Goal: Information Seeking & Learning: Learn about a topic

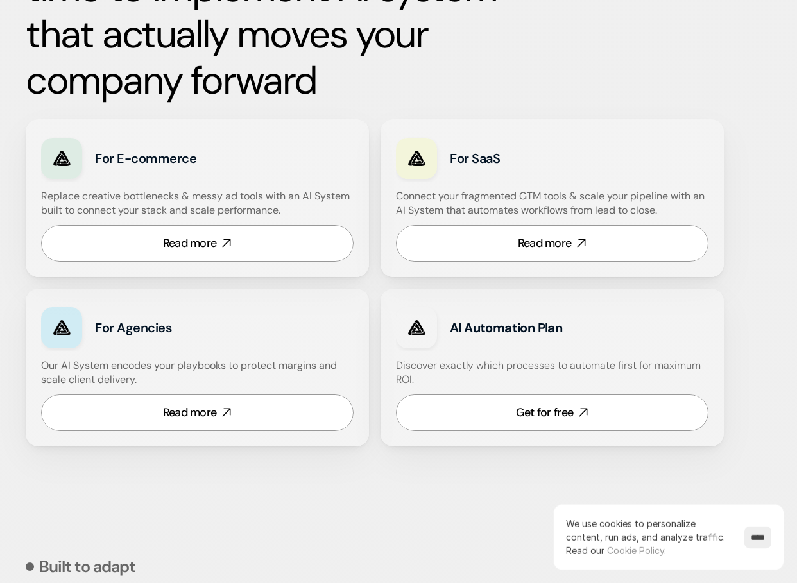
scroll to position [757, 0]
click at [242, 232] on link "Read more" at bounding box center [197, 244] width 312 height 37
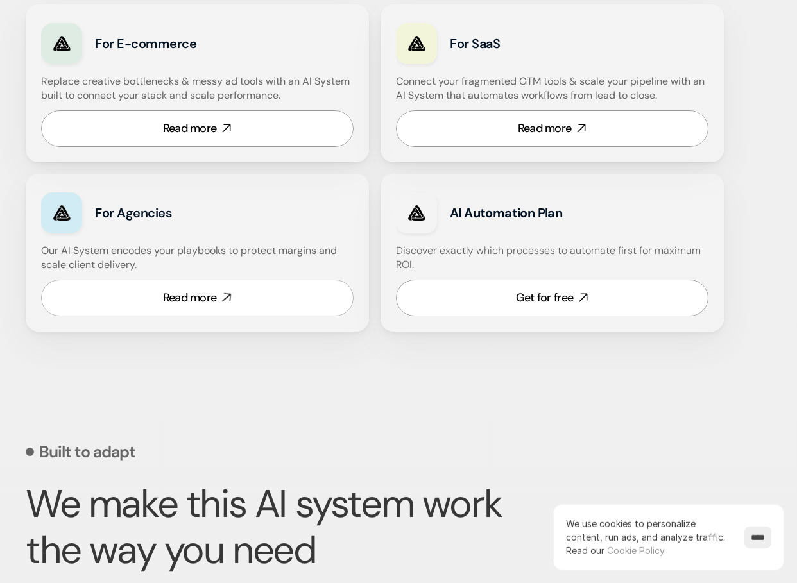
scroll to position [873, 0]
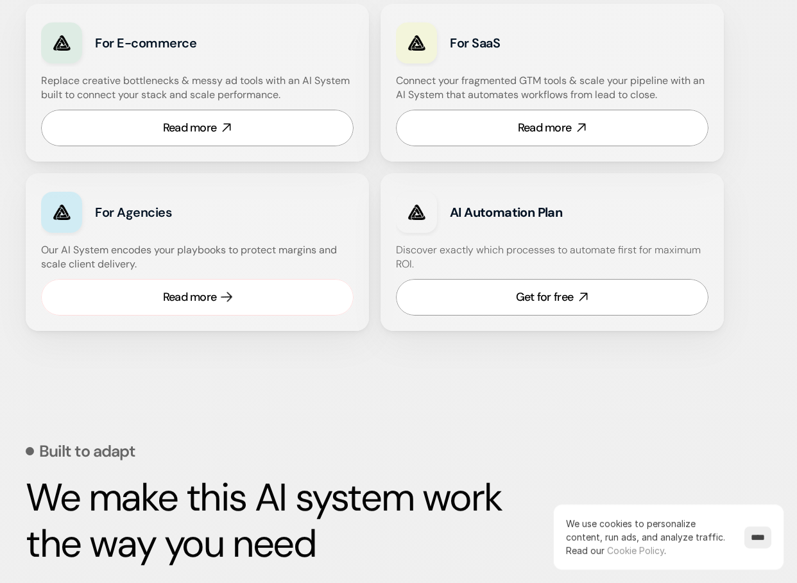
click at [235, 294] on link "Read more" at bounding box center [197, 297] width 312 height 37
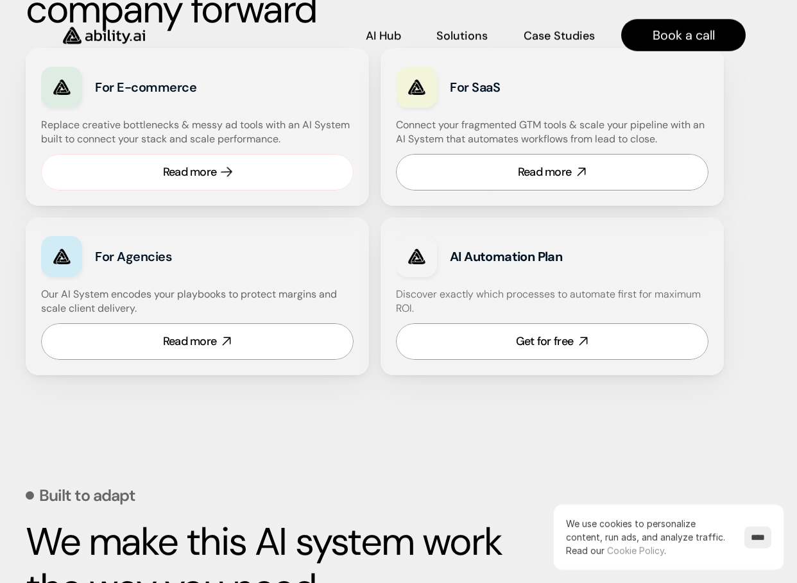
scroll to position [828, 0]
click at [263, 169] on link "Read more" at bounding box center [197, 173] width 312 height 37
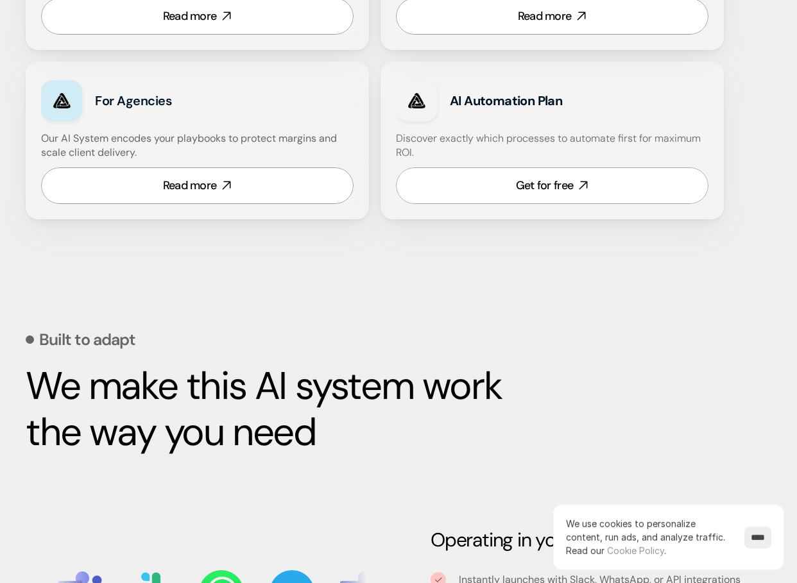
scroll to position [985, 0]
click at [479, 182] on link "Get for free" at bounding box center [552, 185] width 312 height 37
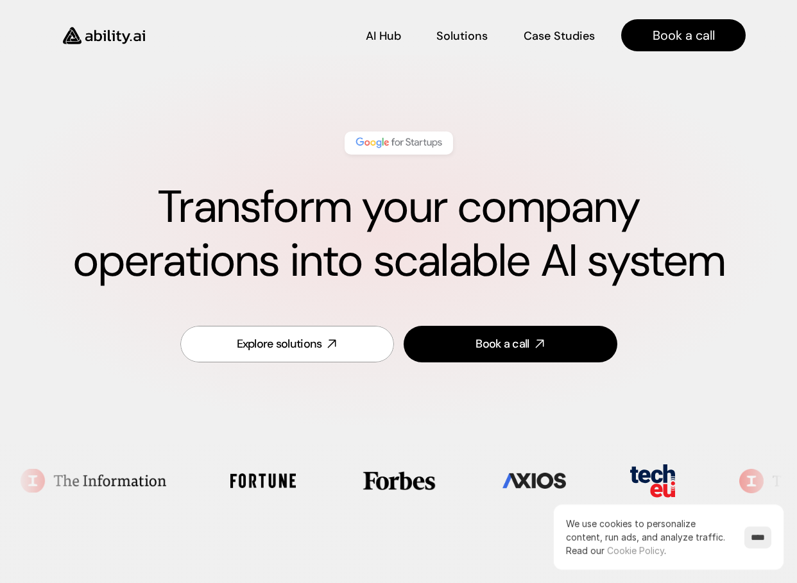
scroll to position [0, 0]
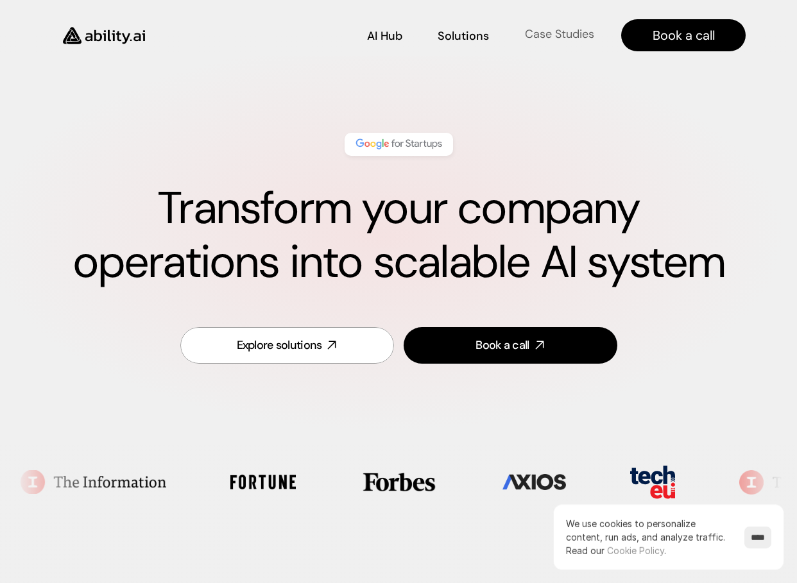
click at [574, 24] on link "Case Studies Case Studies" at bounding box center [559, 35] width 71 height 22
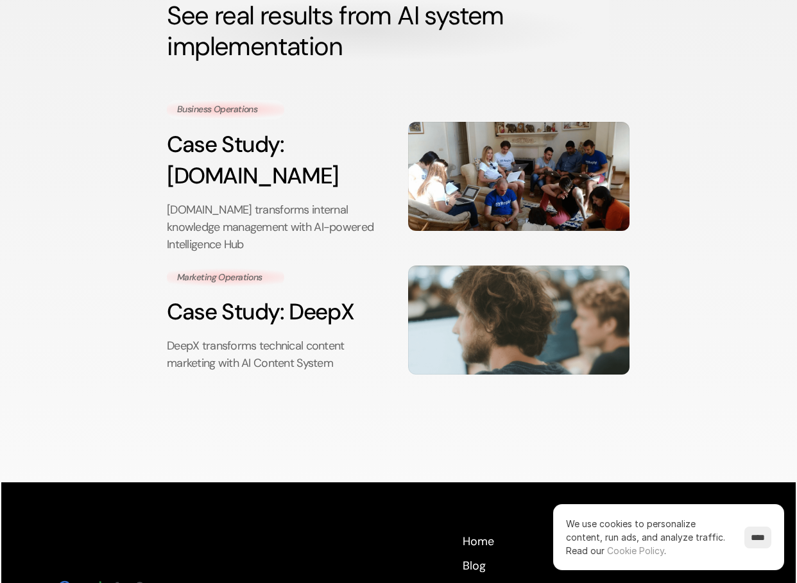
scroll to position [117, 0]
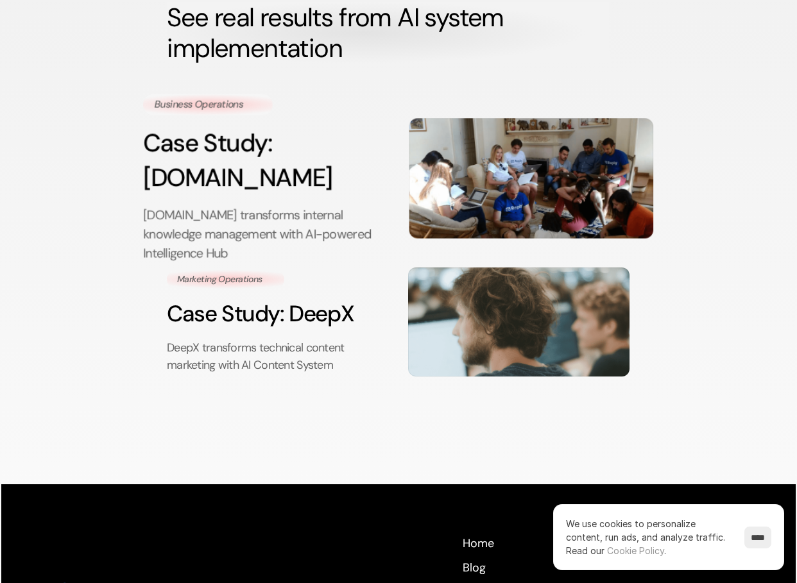
click at [262, 205] on p "Reply.io transforms internal knowledge management with AI-powered Intelligence …" at bounding box center [265, 233] width 244 height 57
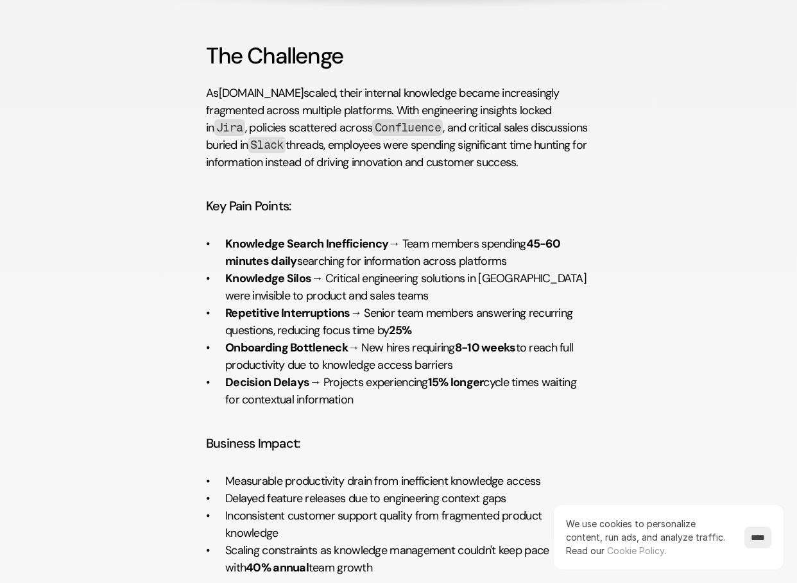
scroll to position [824, 0]
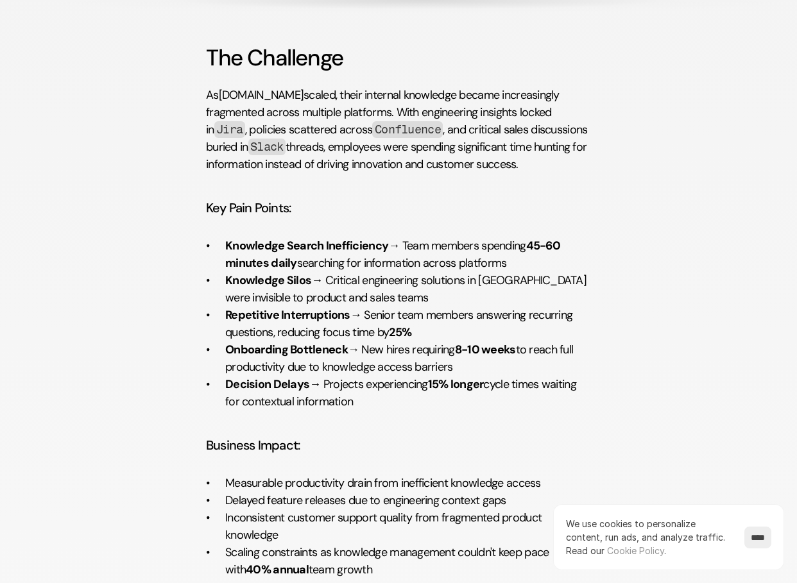
scroll to position [117, 0]
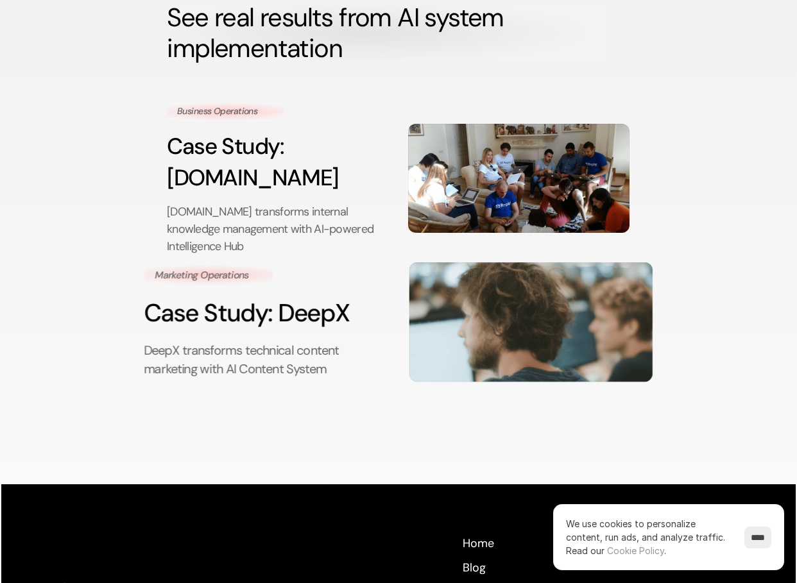
click at [292, 296] on h3 "Case Study: DeepX" at bounding box center [266, 313] width 244 height 35
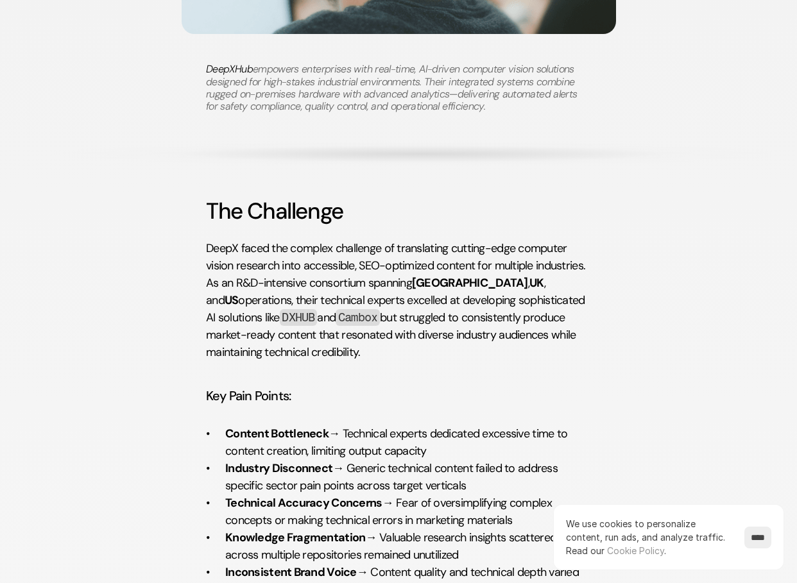
scroll to position [634, 0]
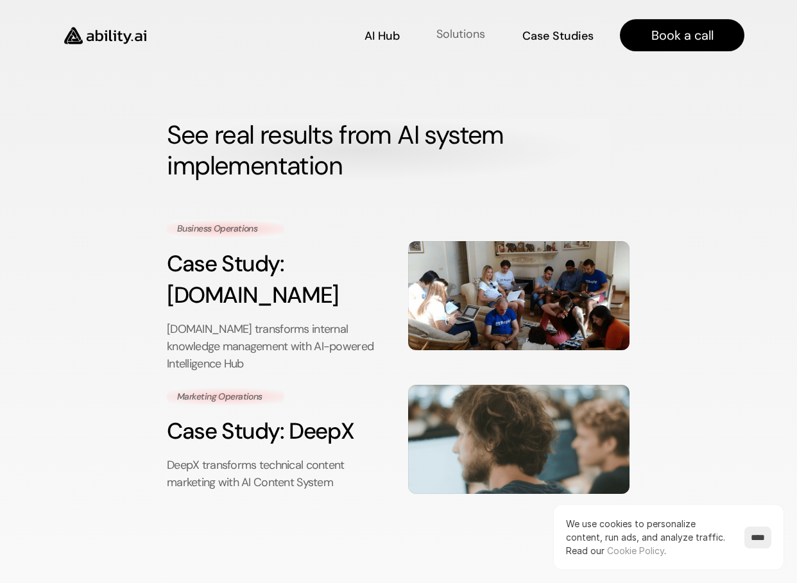
click at [470, 37] on p "Solutions" at bounding box center [460, 34] width 49 height 16
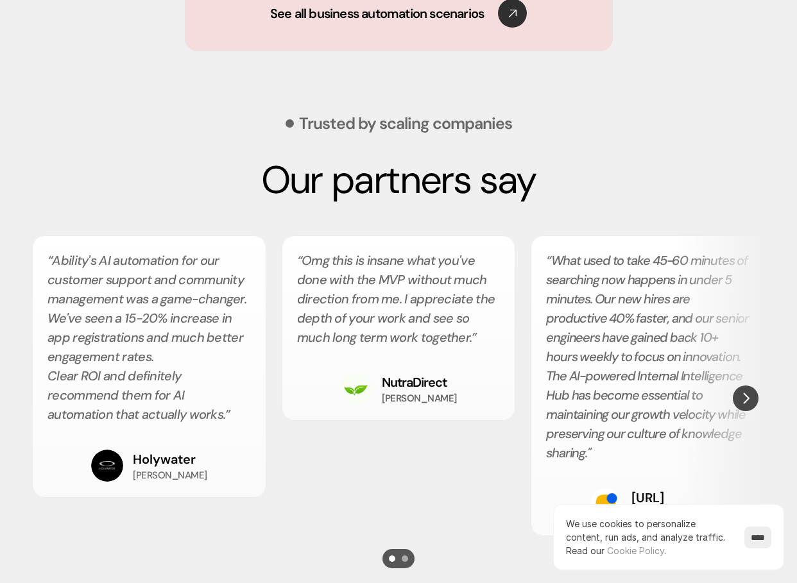
scroll to position [2195, 0]
click at [409, 28] on div "AI Hub AI Hub Solutions Solutions Case Studies Case Studies Book a call" at bounding box center [398, 28] width 797 height 56
click at [409, 19] on div "AI Hub AI Hub Solutions Solutions Case Studies Case Studies Book a call" at bounding box center [398, 28] width 797 height 56
click at [513, 19] on div "AI Hub AI Hub Solutions Solutions Case Studies Case Studies Book a call" at bounding box center [398, 28] width 797 height 56
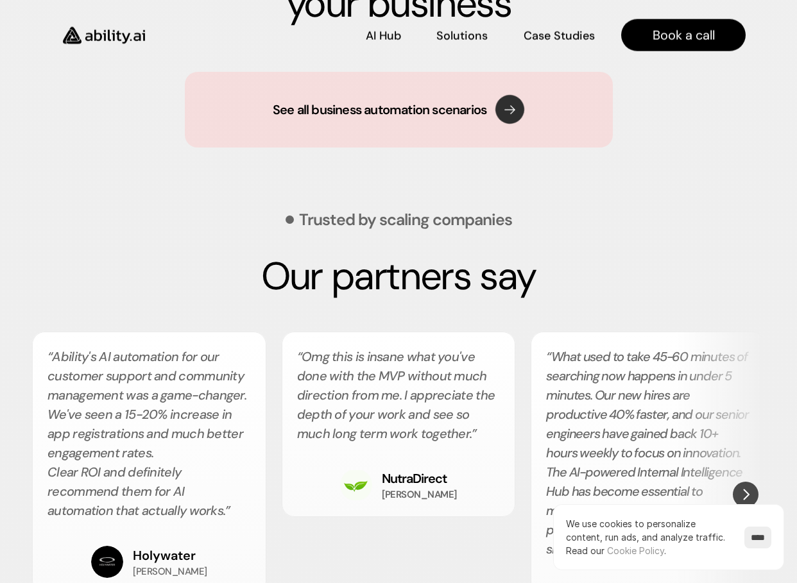
scroll to position [2098, 0]
click at [491, 98] on div "See all business automation scenarios" at bounding box center [398, 110] width 251 height 29
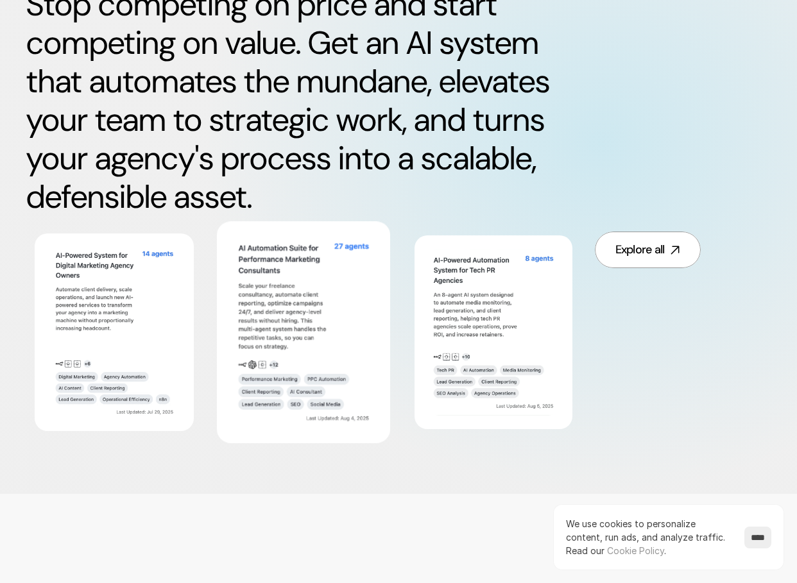
scroll to position [749, 0]
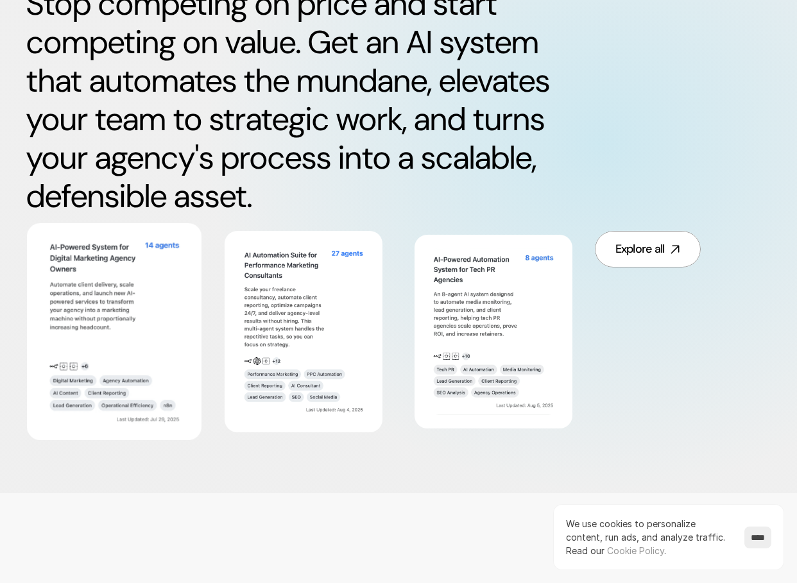
click at [125, 275] on img at bounding box center [114, 331] width 141 height 183
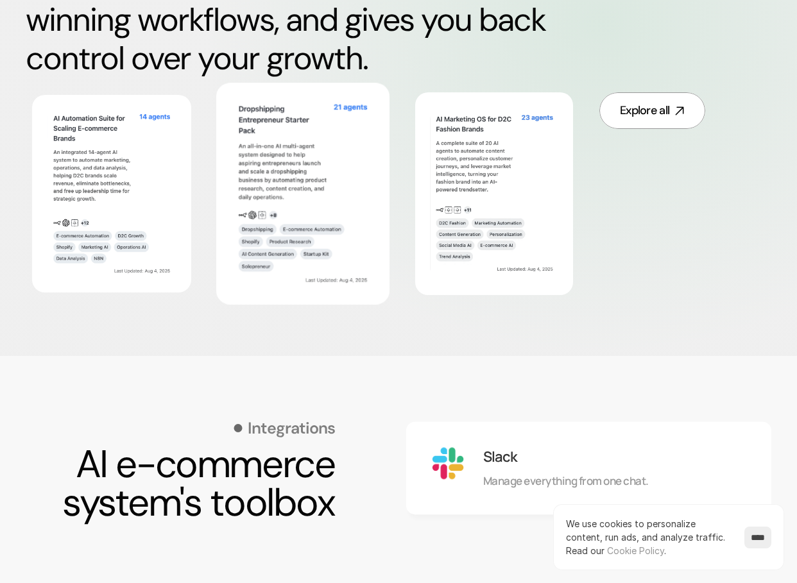
scroll to position [796, 0]
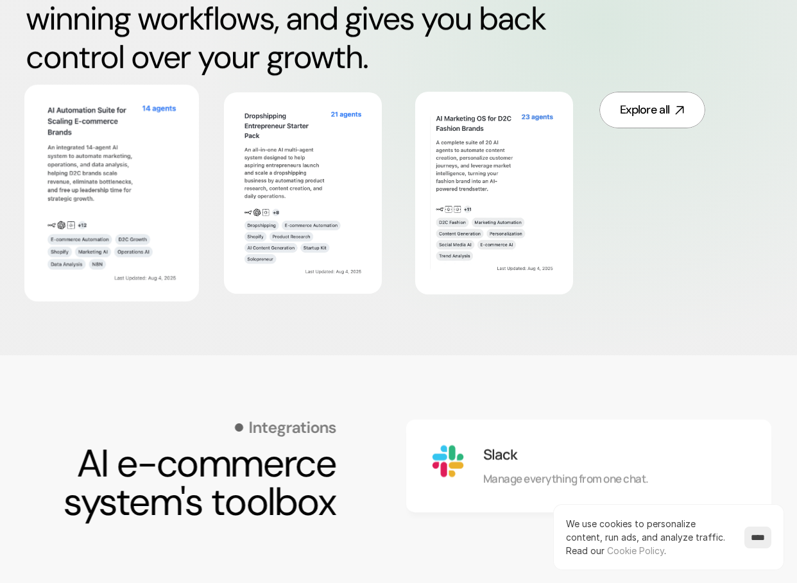
click at [74, 149] on img at bounding box center [111, 192] width 141 height 183
